Goal: Check status: Check status

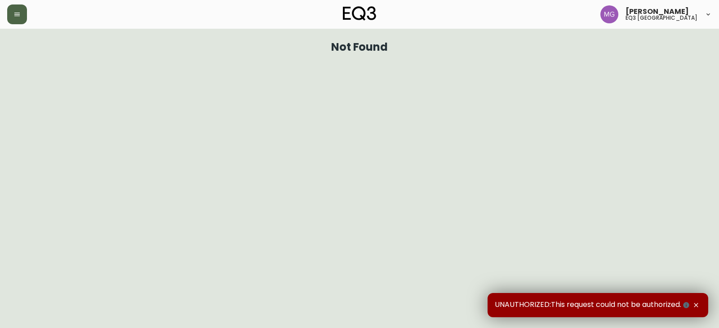
click at [18, 15] on icon "button" at bounding box center [16, 14] width 7 height 7
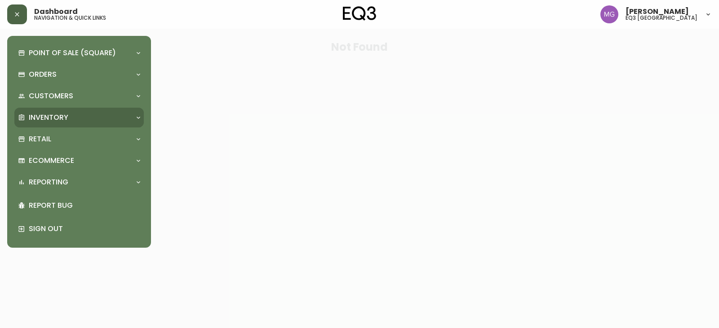
click at [36, 116] on p "Inventory" at bounding box center [49, 118] width 40 height 10
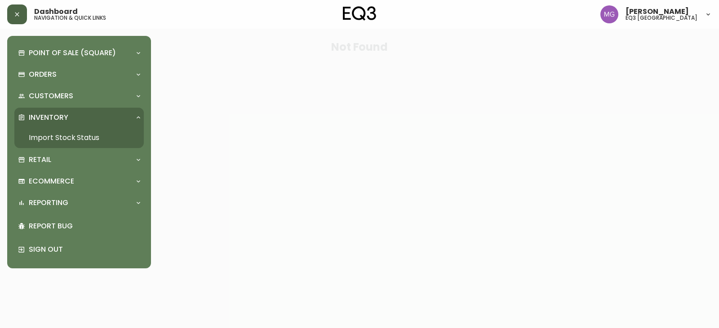
click at [54, 139] on link "Import Stock Status" at bounding box center [78, 138] width 129 height 21
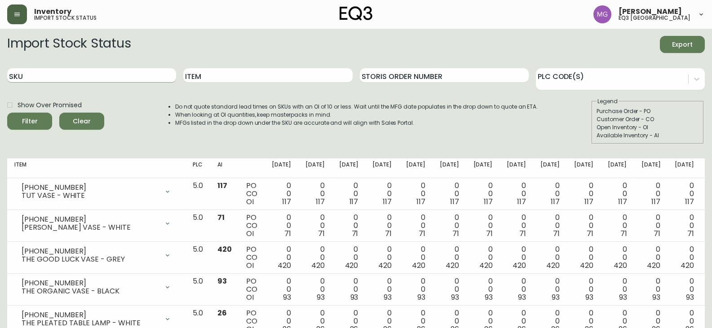
click at [96, 79] on input "SKU" at bounding box center [91, 75] width 169 height 14
paste input "[PHONE_NUMBER]"
type input "[PHONE_NUMBER]"
click at [7, 113] on button "Filter" at bounding box center [29, 121] width 45 height 17
